Goal: Browse casually: Explore the website without a specific task or goal

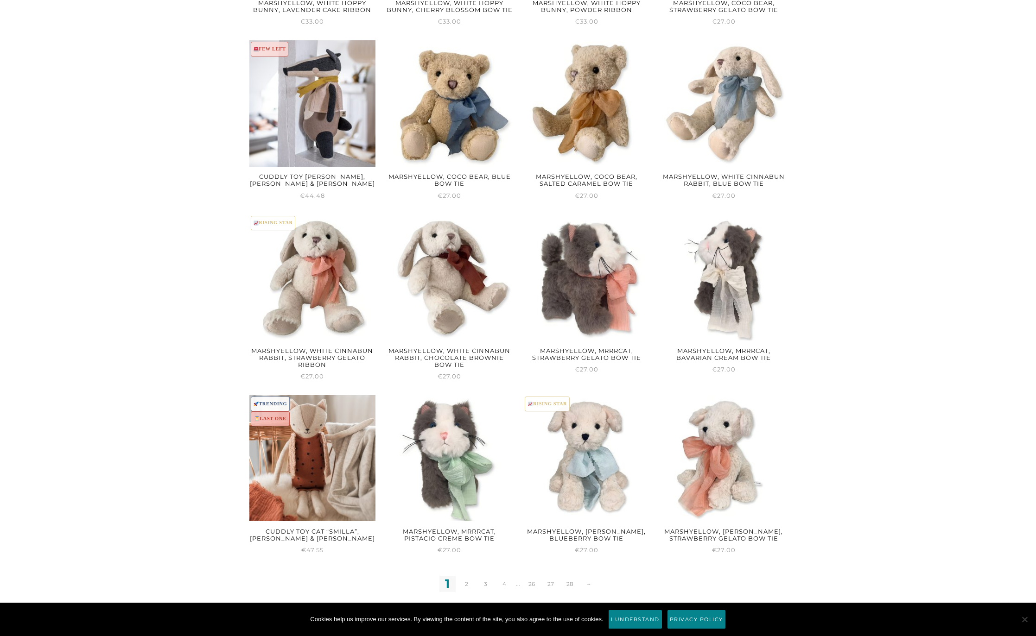
scroll to position [703, 0]
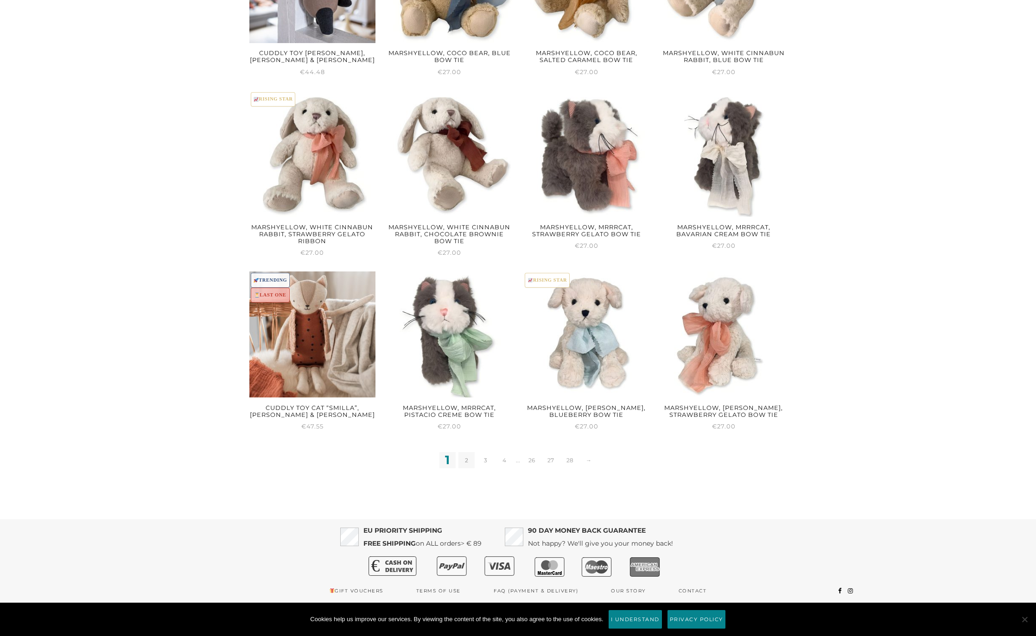
click at [473, 462] on link "2" at bounding box center [466, 460] width 16 height 16
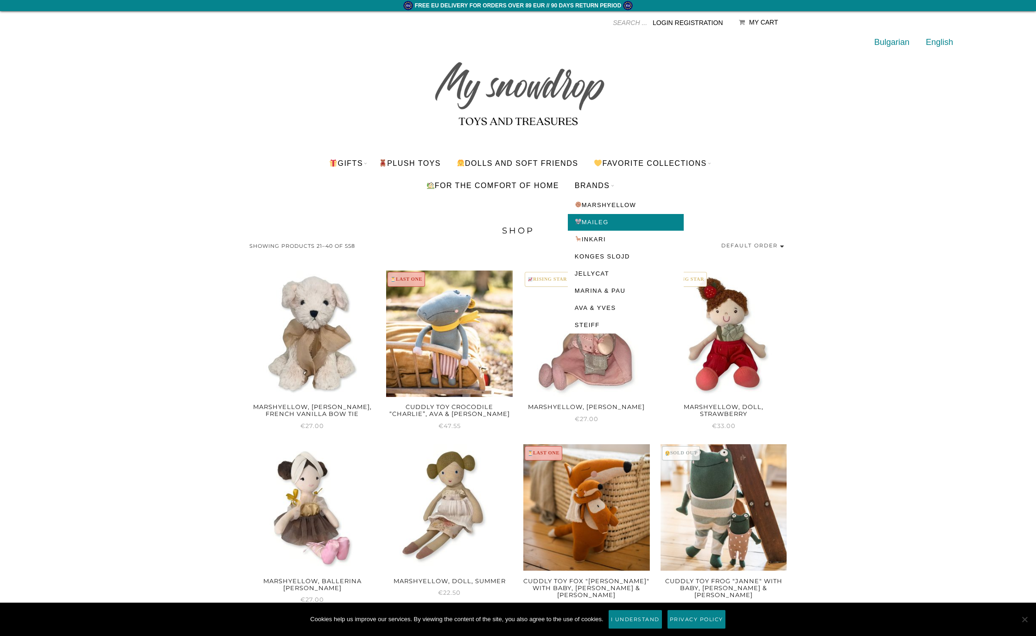
click at [614, 224] on link "Maileg" at bounding box center [626, 222] width 116 height 17
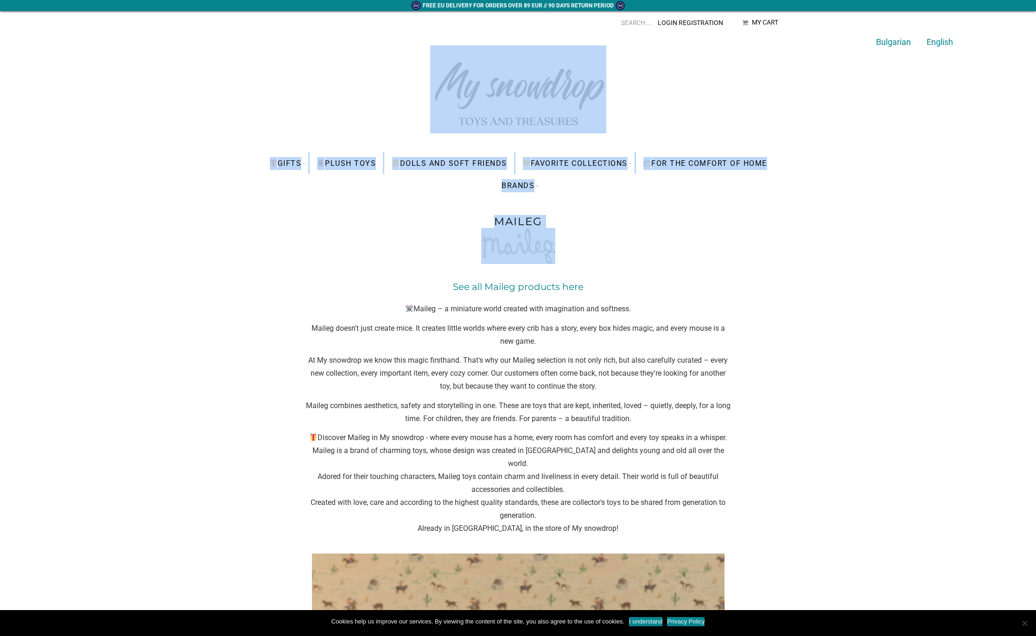
drag, startPoint x: 1033, startPoint y: 125, endPoint x: 1042, endPoint y: 173, distance: 48.6
click at [1035, 191] on html "FREE EU DELIVERY FOR ORDERS OVER 89 EUR // 90 DAYS RETURN PERIOD Maileg - My sn…" at bounding box center [518, 318] width 1036 height 636
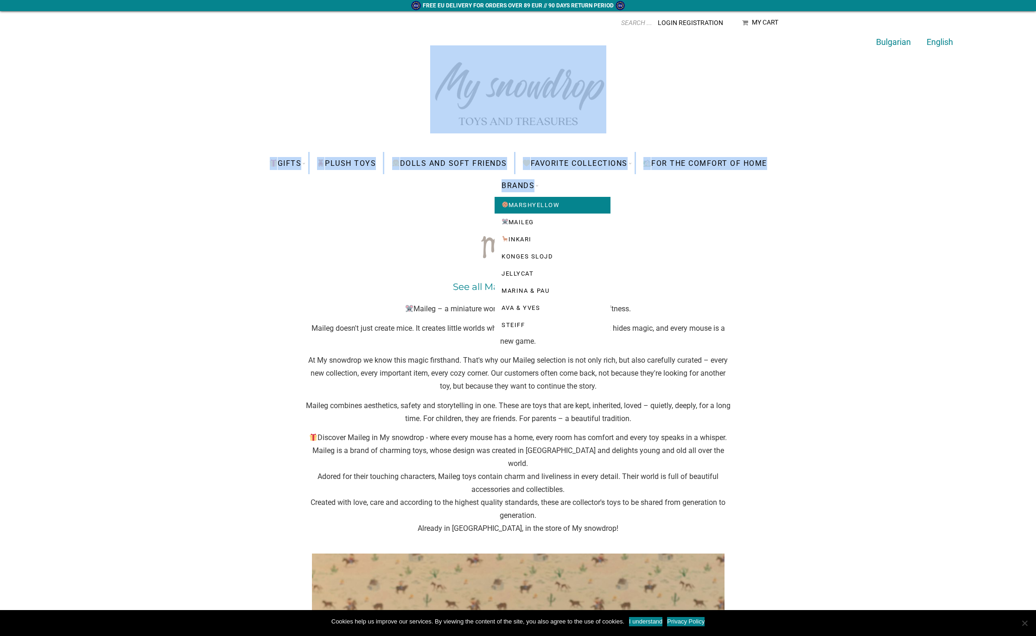
click at [530, 208] on link "Marshyellow" at bounding box center [553, 205] width 116 height 17
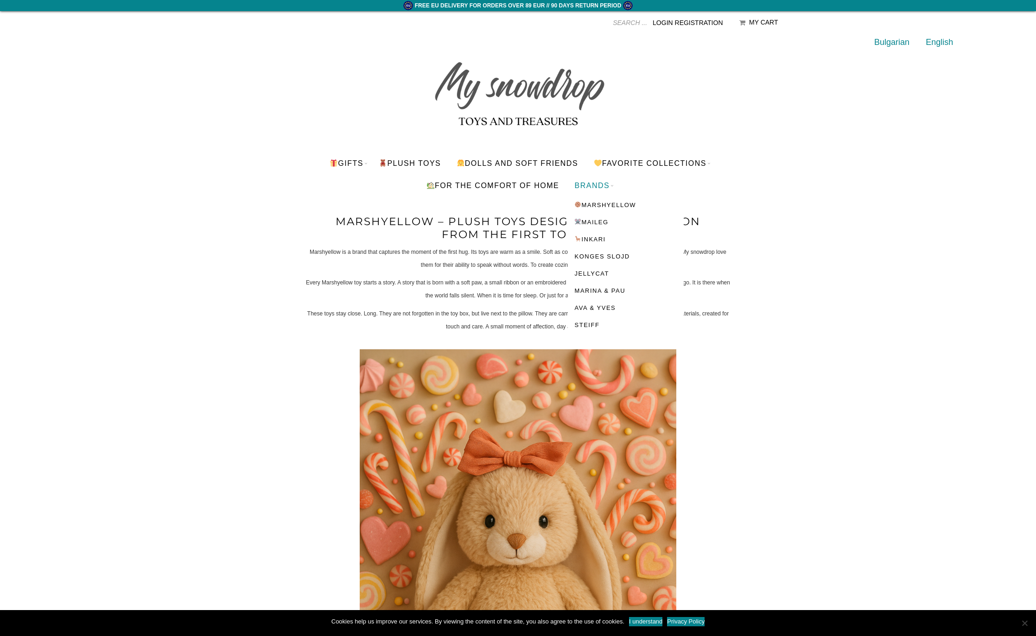
click at [593, 186] on link "BRANDS" at bounding box center [592, 185] width 49 height 22
click at [622, 279] on link "Jellycat" at bounding box center [626, 274] width 116 height 17
